Goal: Transaction & Acquisition: Purchase product/service

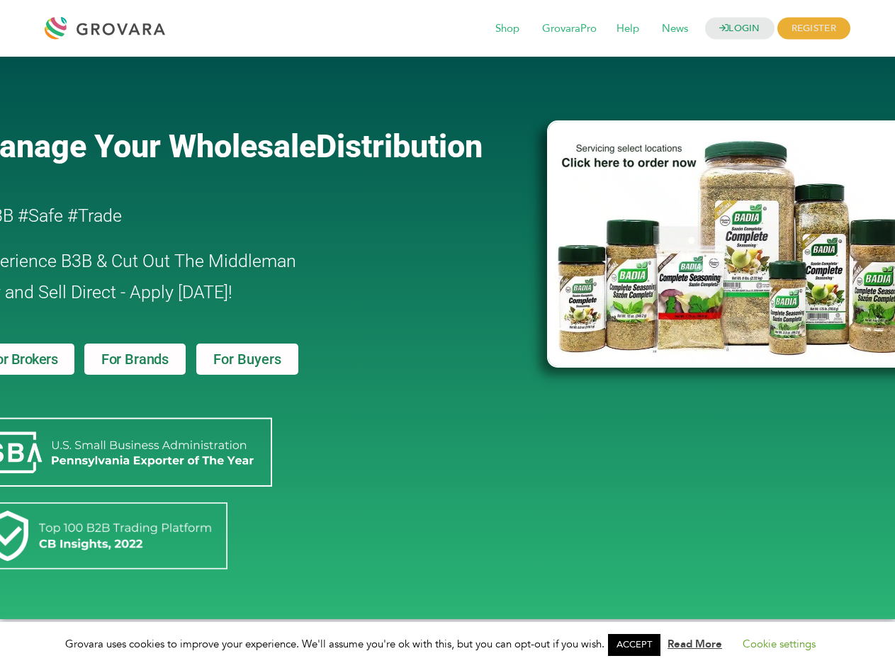
click at [638, 645] on link "ACCEPT" at bounding box center [634, 645] width 52 height 22
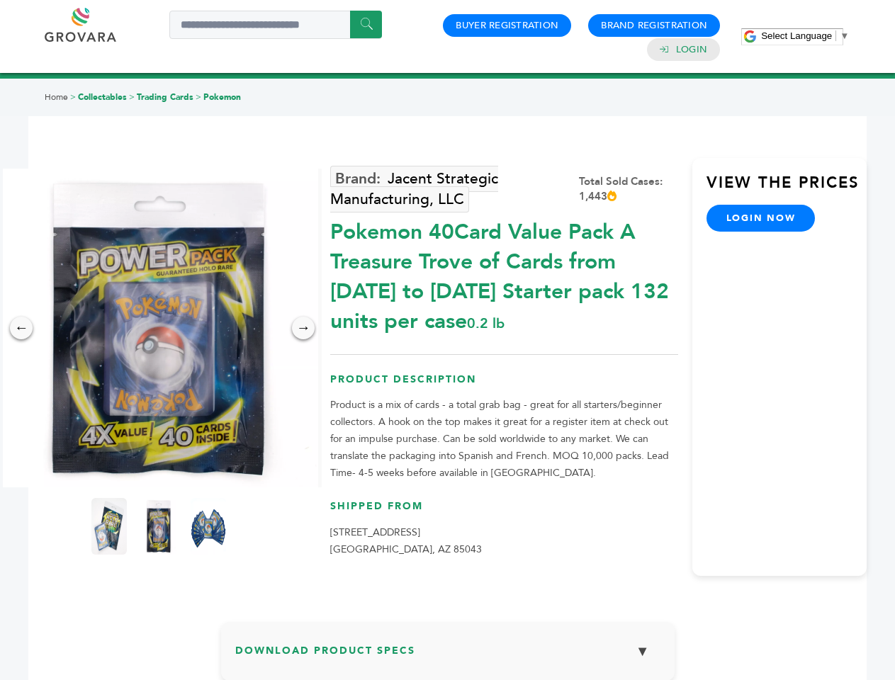
click at [805, 35] on span "Select Language" at bounding box center [796, 35] width 71 height 11
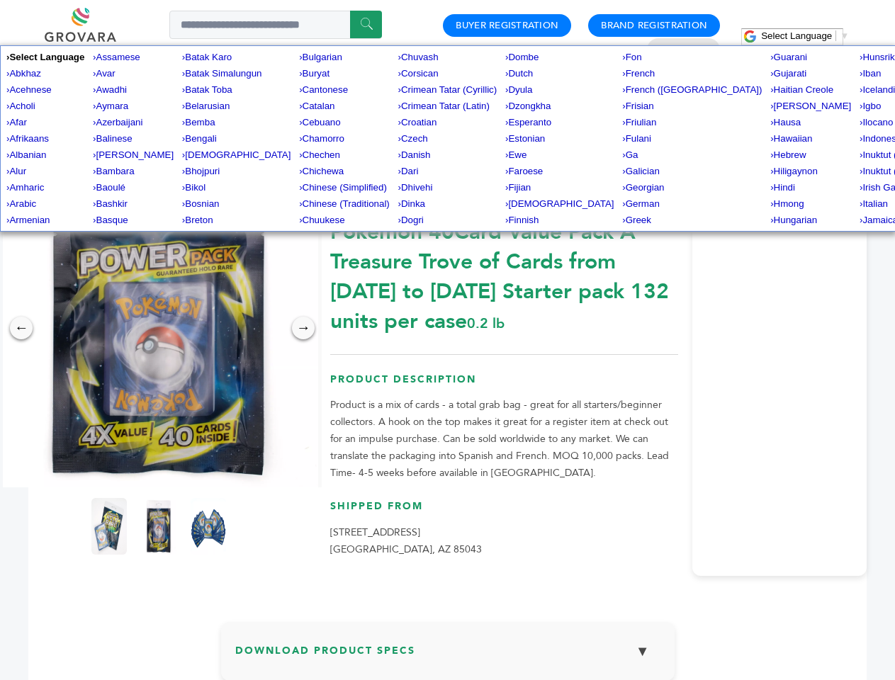
click at [159, 328] on img at bounding box center [158, 328] width 319 height 319
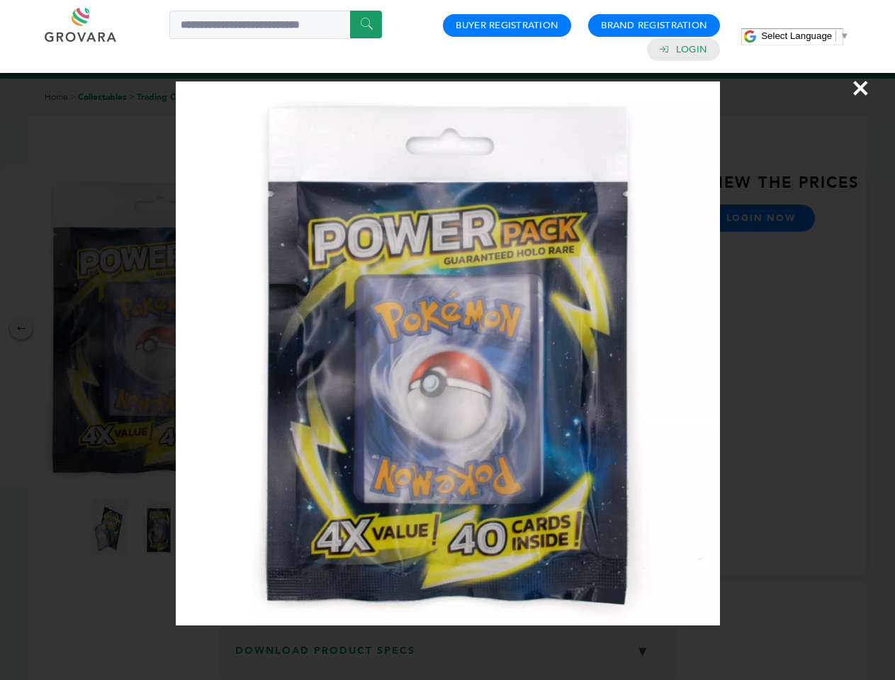
click at [21, 328] on div "×" at bounding box center [447, 340] width 895 height 680
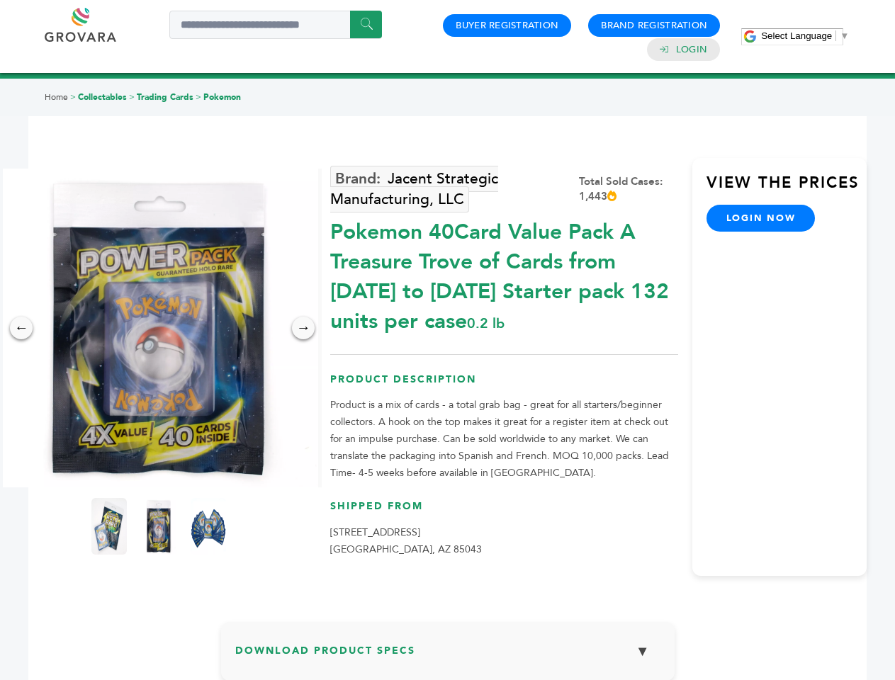
click at [303, 328] on div "→" at bounding box center [303, 328] width 23 height 23
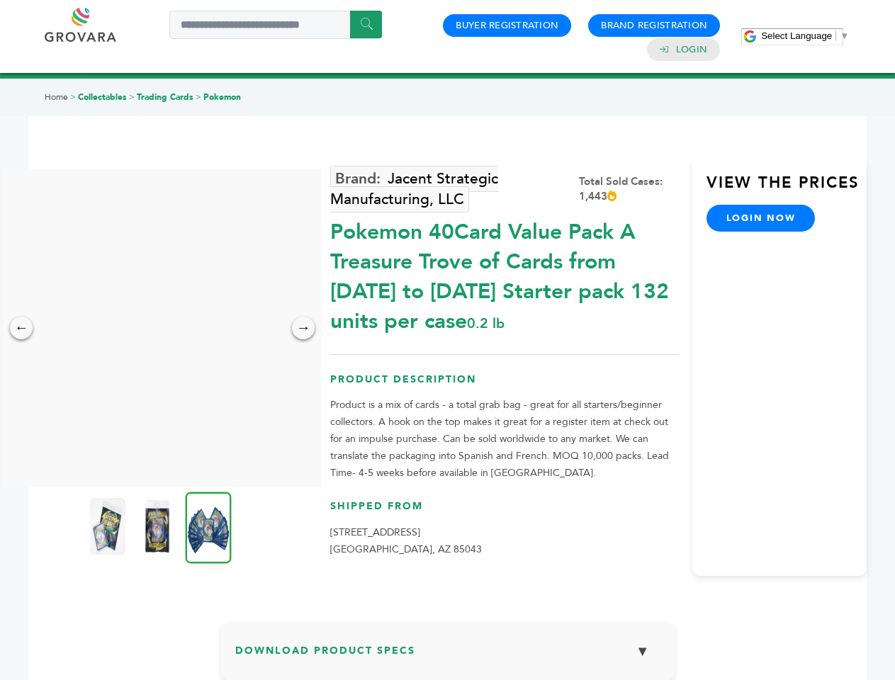
click at [109, 526] on img at bounding box center [107, 526] width 35 height 57
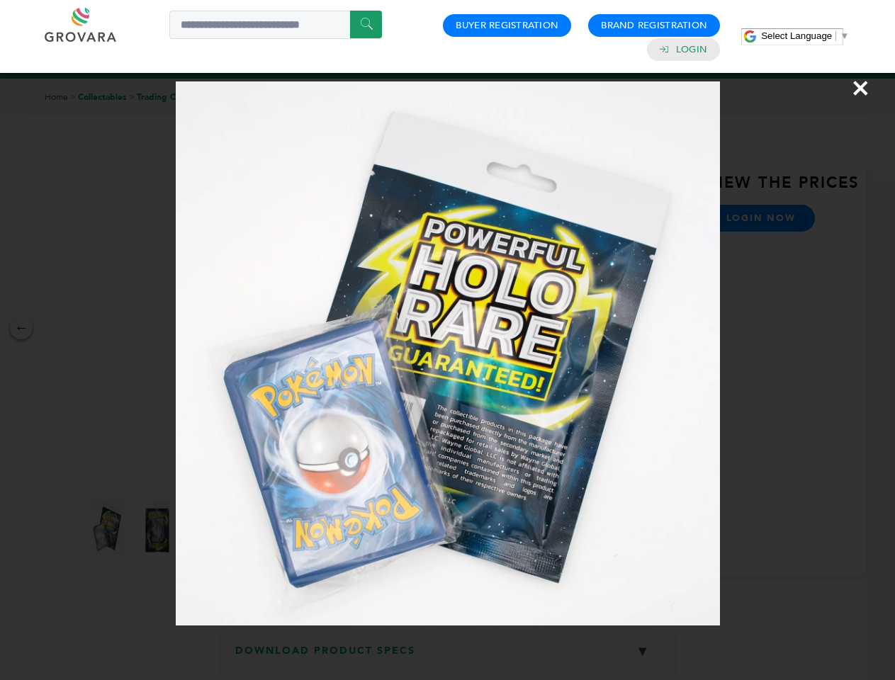
click at [159, 526] on div "×" at bounding box center [447, 340] width 895 height 680
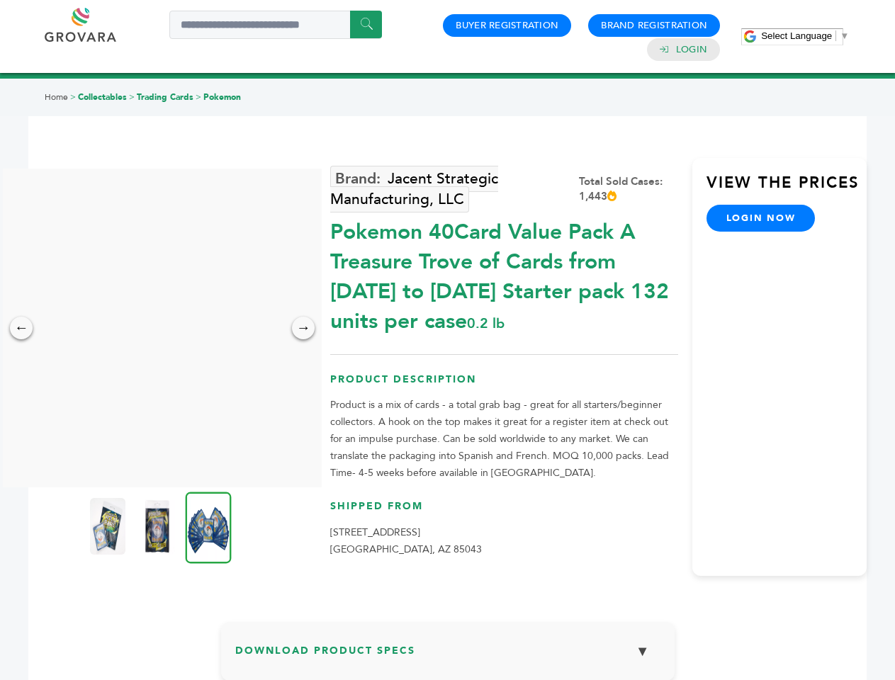
click at [208, 526] on img at bounding box center [209, 528] width 46 height 72
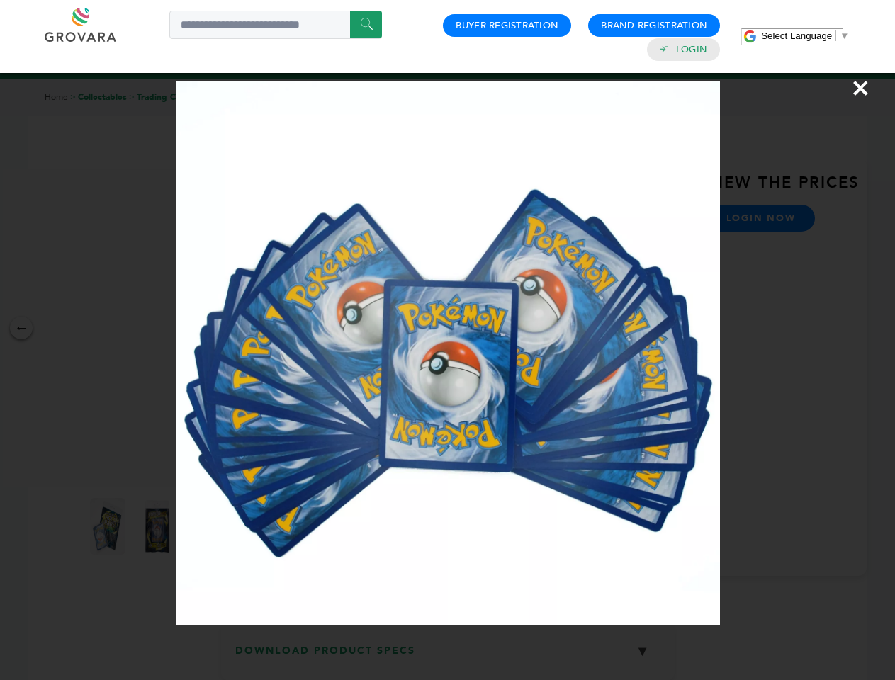
click at [448, 657] on div "×" at bounding box center [447, 340] width 895 height 680
